Goal: Information Seeking & Learning: Learn about a topic

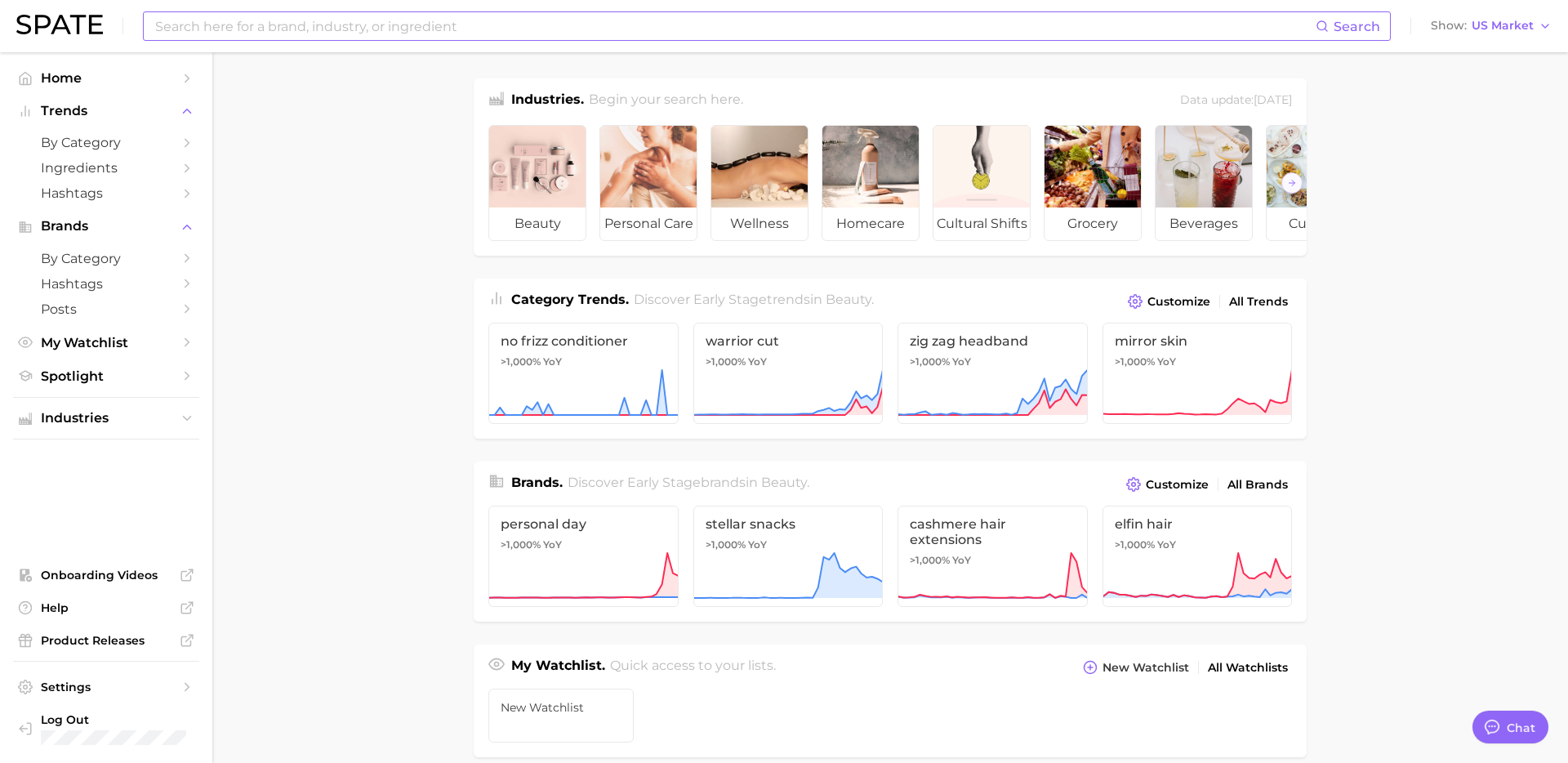
click at [348, 25] on input at bounding box center [734, 26] width 1162 height 28
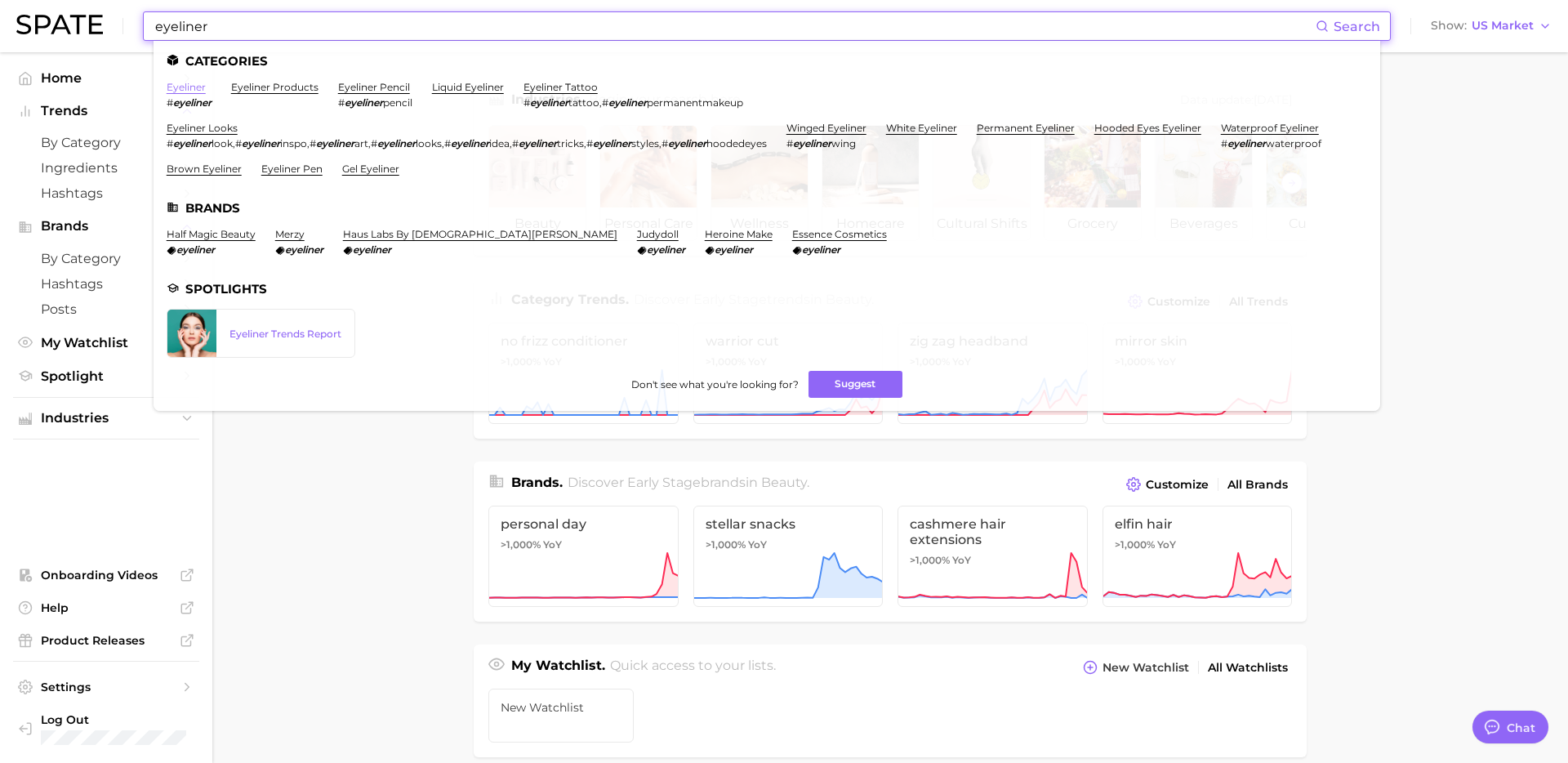
type input "eyeliner"
click at [184, 85] on link "eyeliner" at bounding box center [186, 88] width 39 height 13
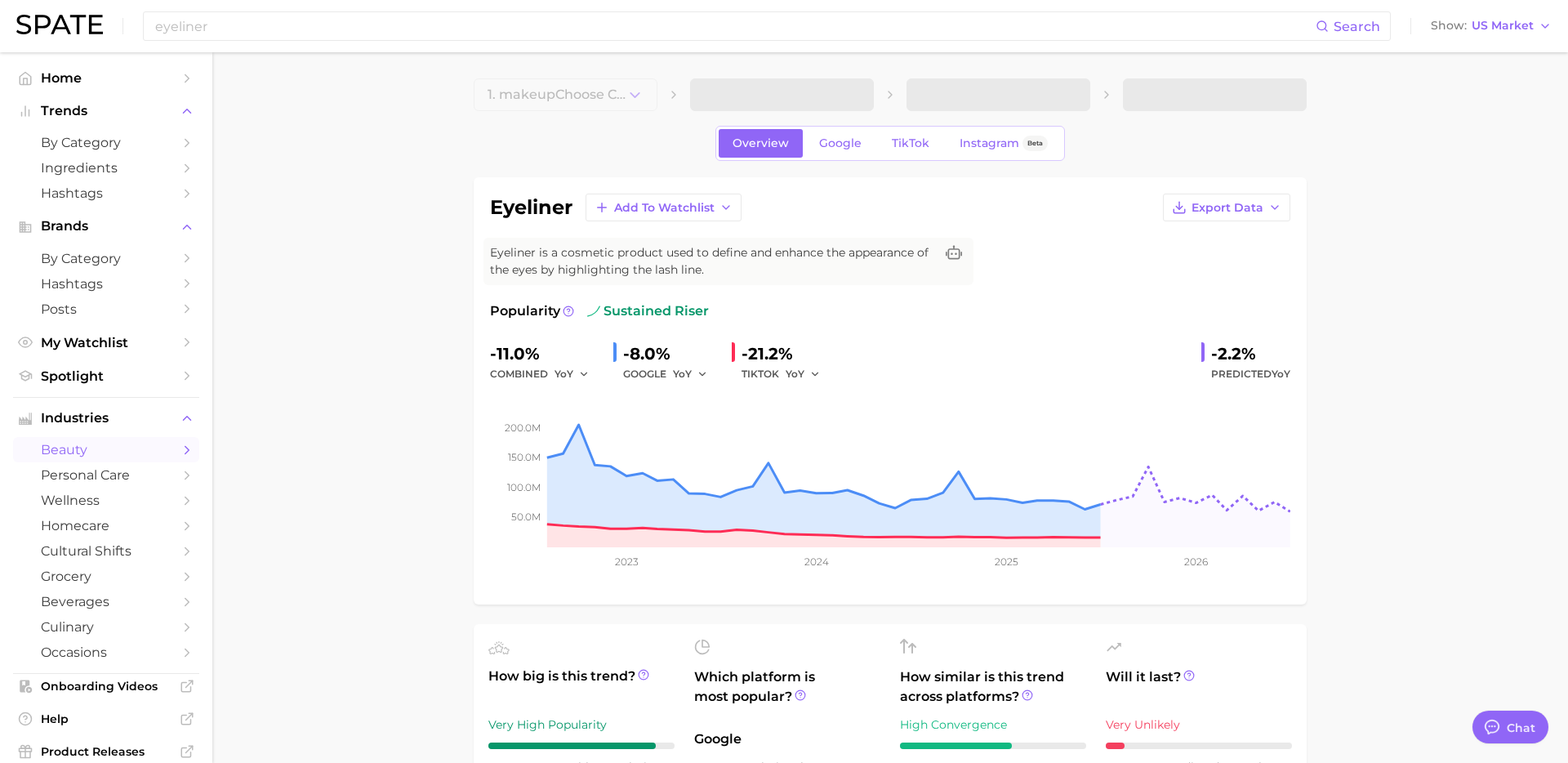
type textarea "x"
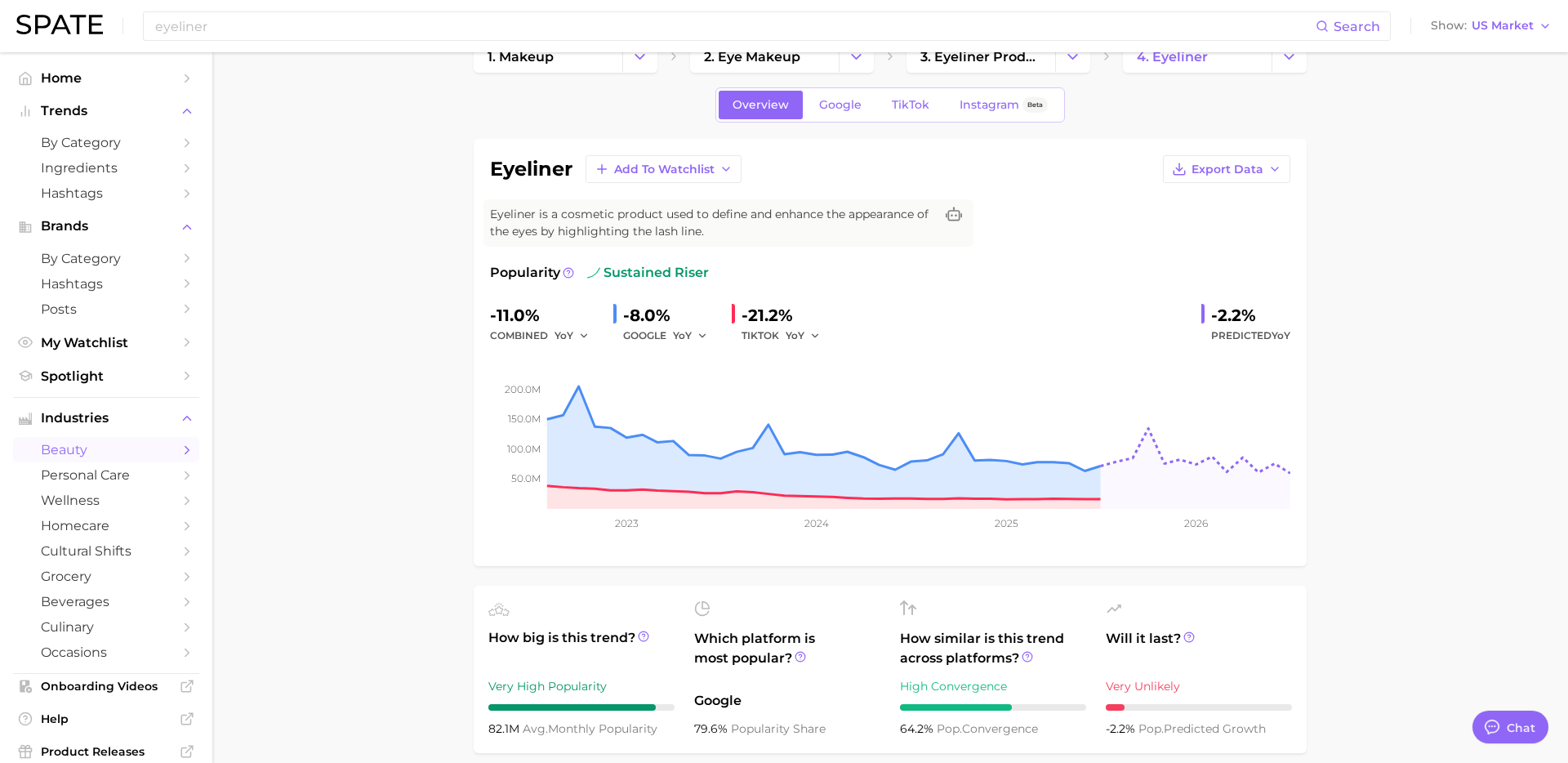
scroll to position [50, 0]
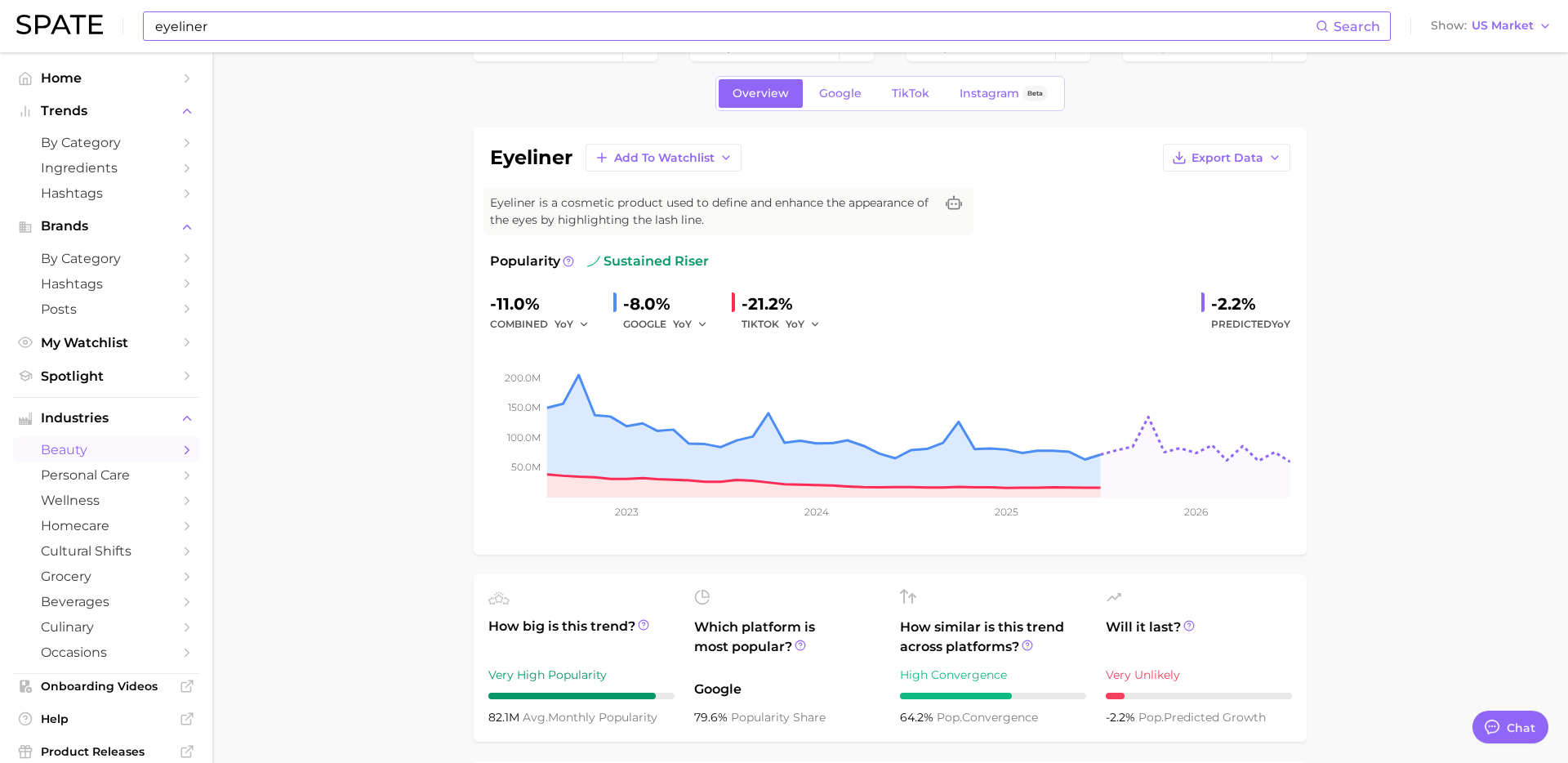
click at [546, 22] on input "eyeliner" at bounding box center [734, 26] width 1162 height 28
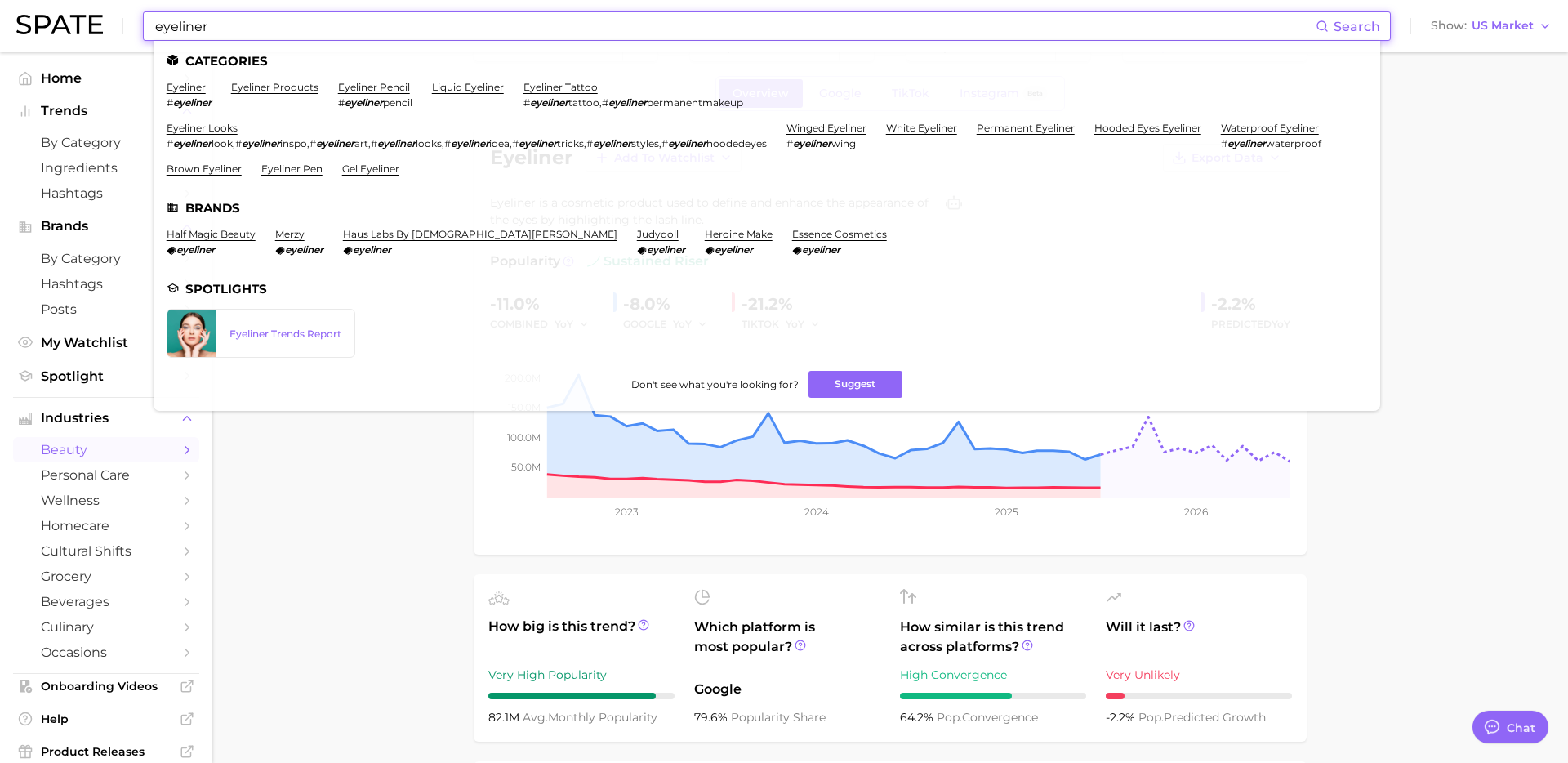
click at [546, 22] on input "eyeliner" at bounding box center [734, 26] width 1162 height 28
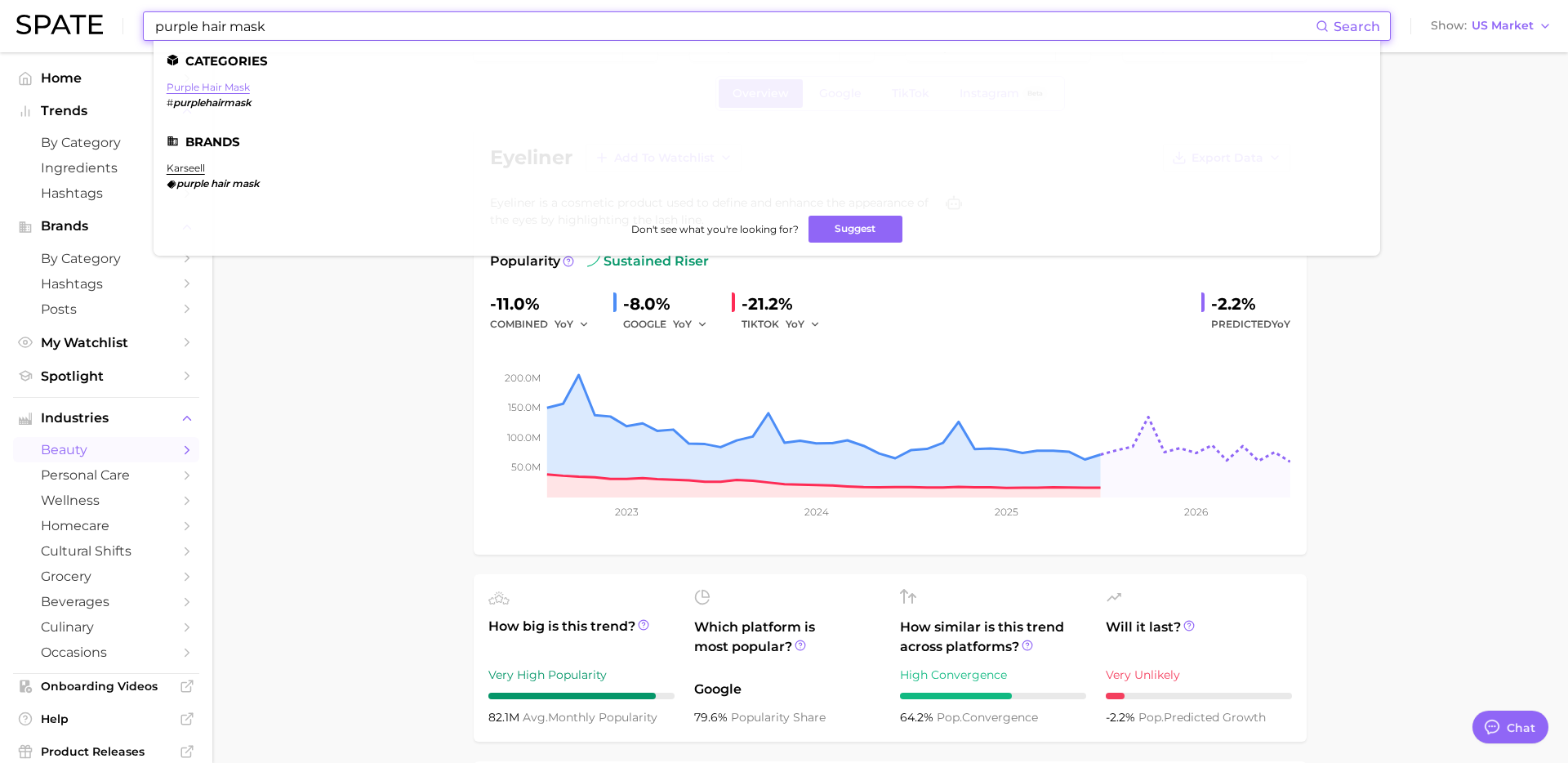
type input "purple hair mask"
click at [204, 86] on link "purple hair mask" at bounding box center [209, 88] width 83 height 13
